Goal: Check status: Check status

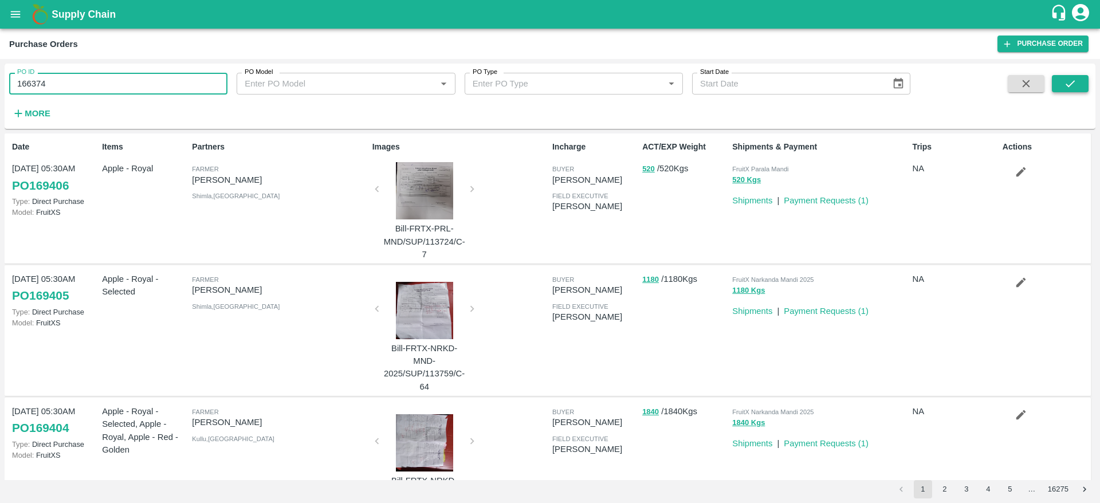
type input "166374"
click at [1061, 80] on button "submit" at bounding box center [1070, 83] width 37 height 17
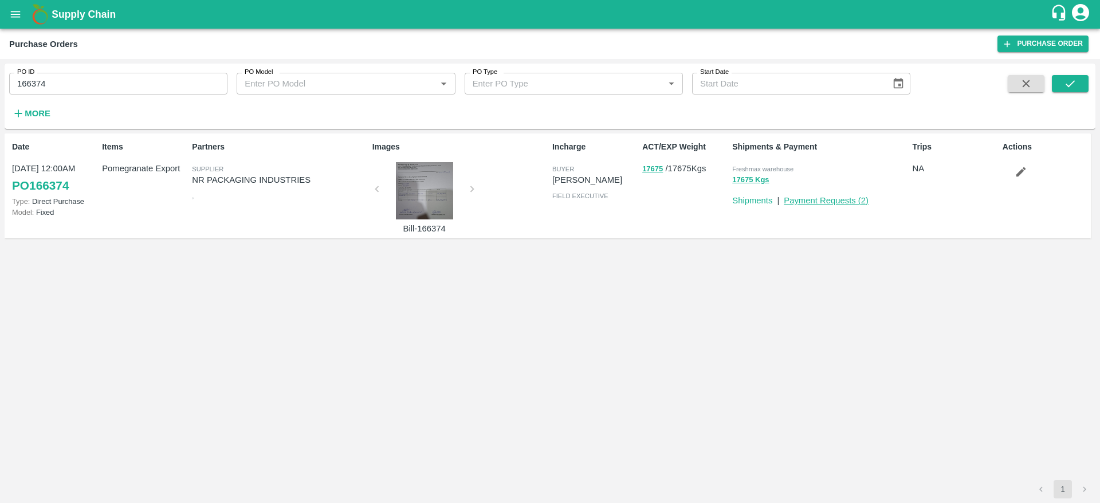
click at [858, 205] on link "Payment Requests ( 2 )" at bounding box center [826, 200] width 85 height 9
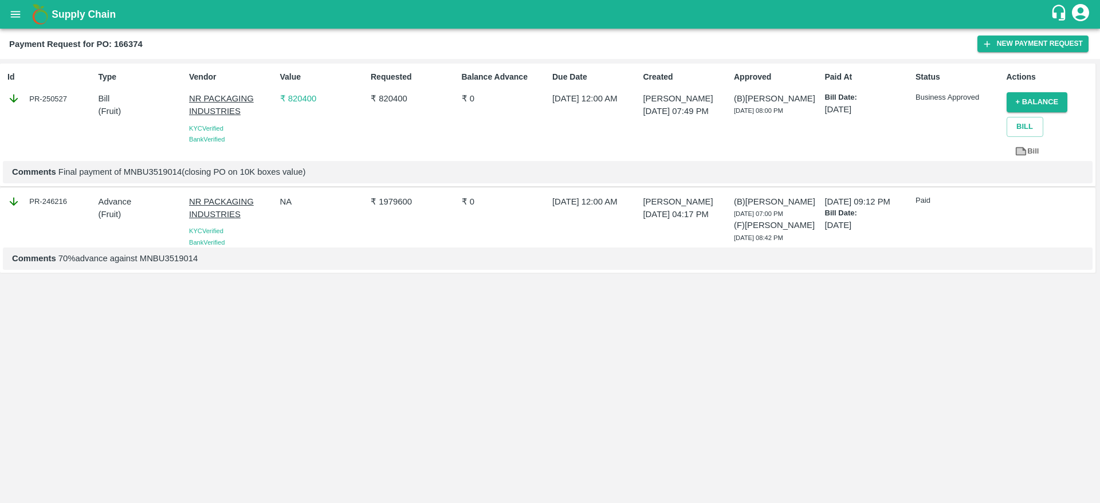
click at [300, 97] on p "₹ 820400" at bounding box center [323, 98] width 86 height 13
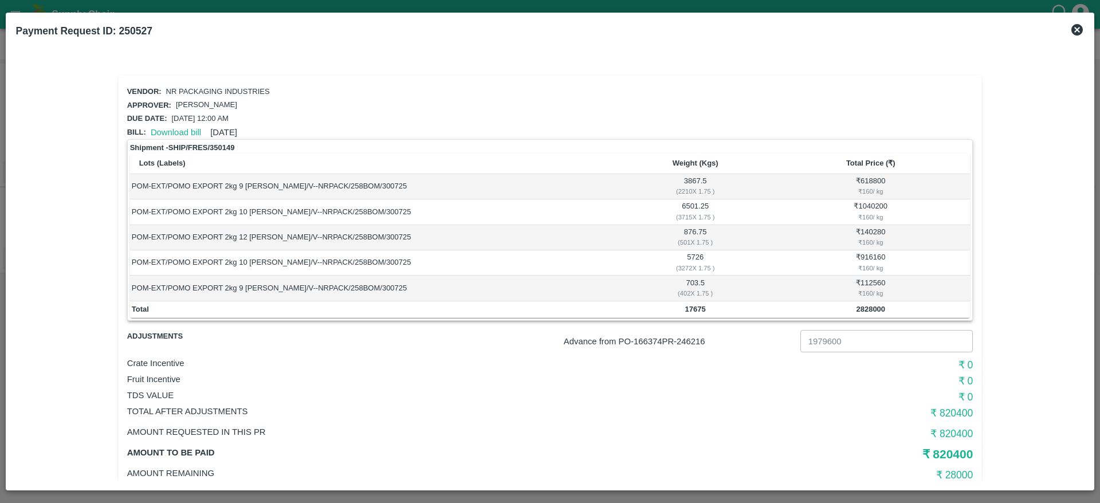
scroll to position [30, 0]
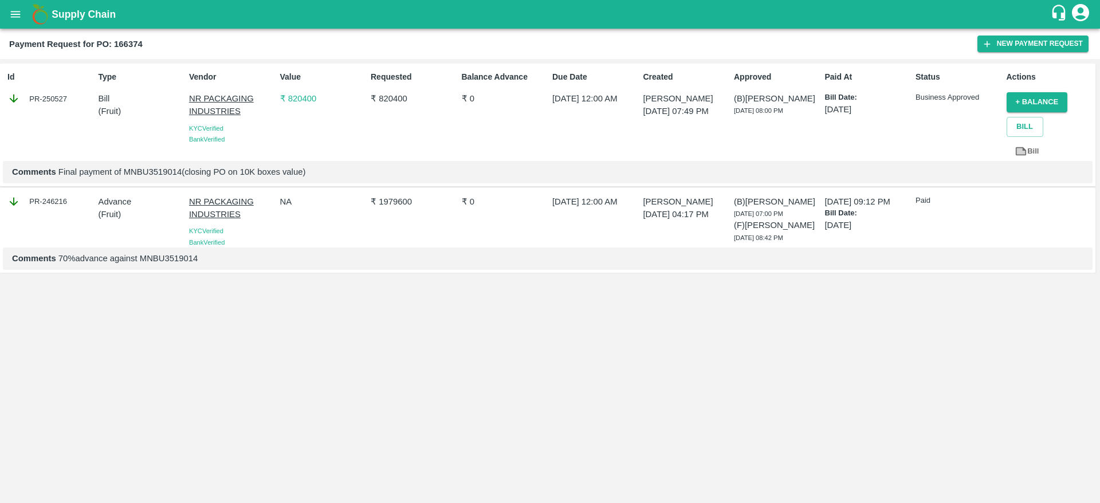
click at [299, 99] on p "₹ 820400" at bounding box center [323, 98] width 86 height 13
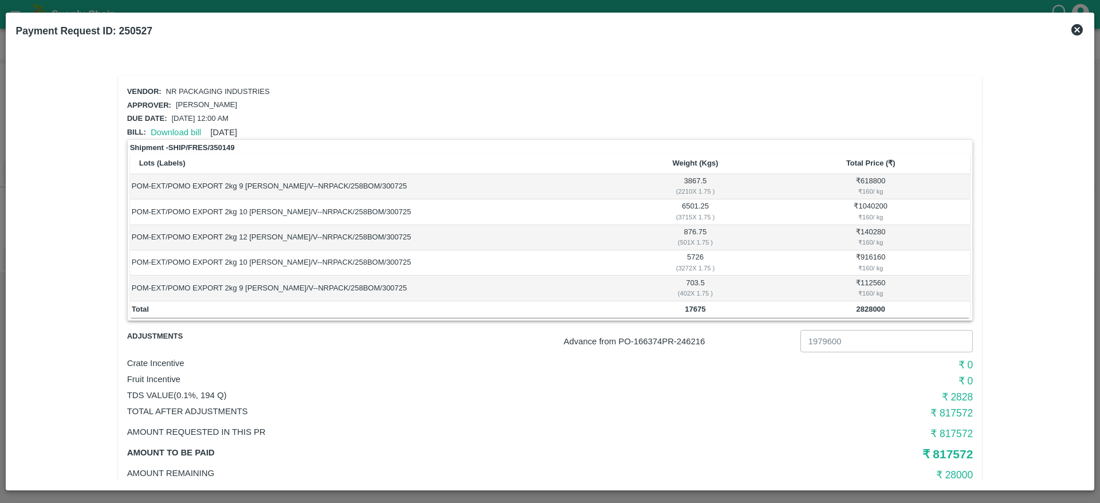
scroll to position [30, 0]
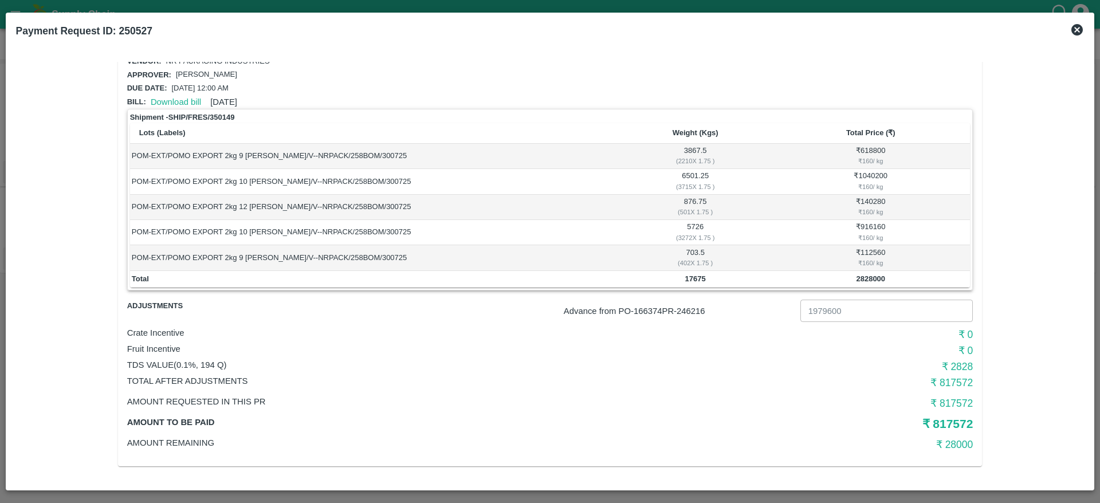
click at [953, 446] on h6 "₹ 28000" at bounding box center [832, 445] width 282 height 16
copy h6 "28000"
